Goal: Task Accomplishment & Management: Manage account settings

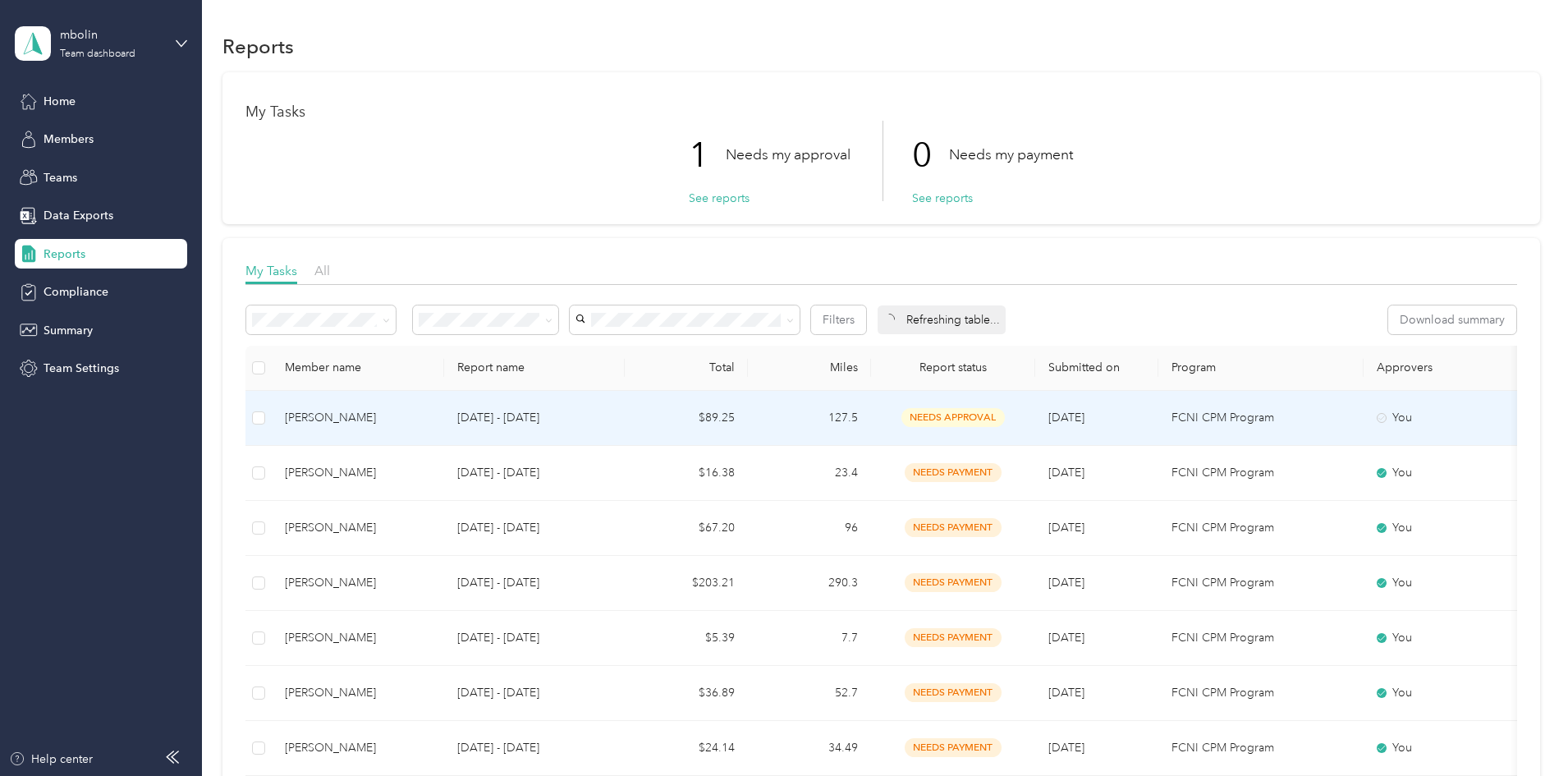
click at [740, 418] on td "$89.25" at bounding box center [686, 418] width 123 height 55
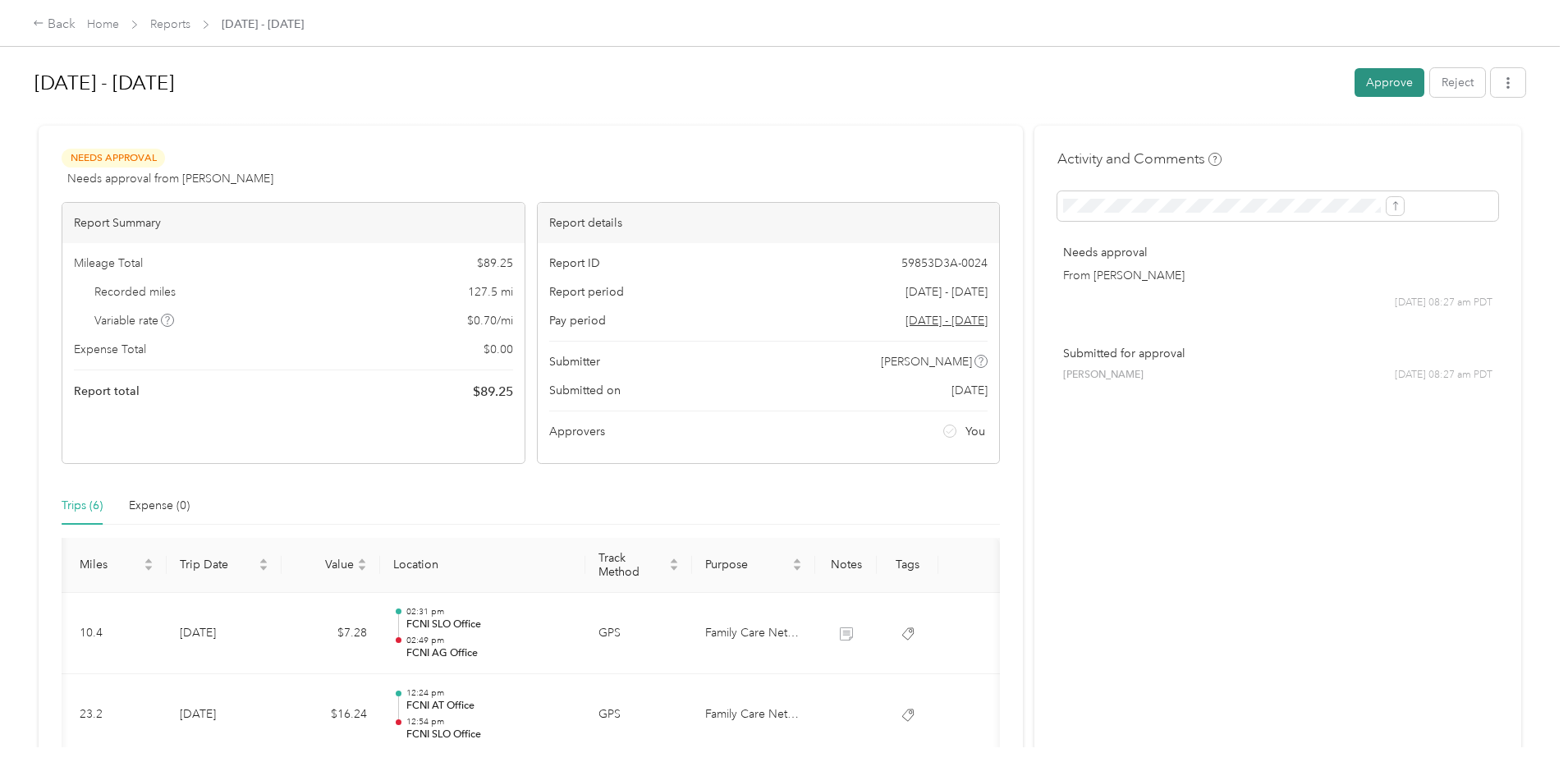
click at [1355, 87] on button "Approve" at bounding box center [1389, 82] width 69 height 29
